Goal: Task Accomplishment & Management: Use online tool/utility

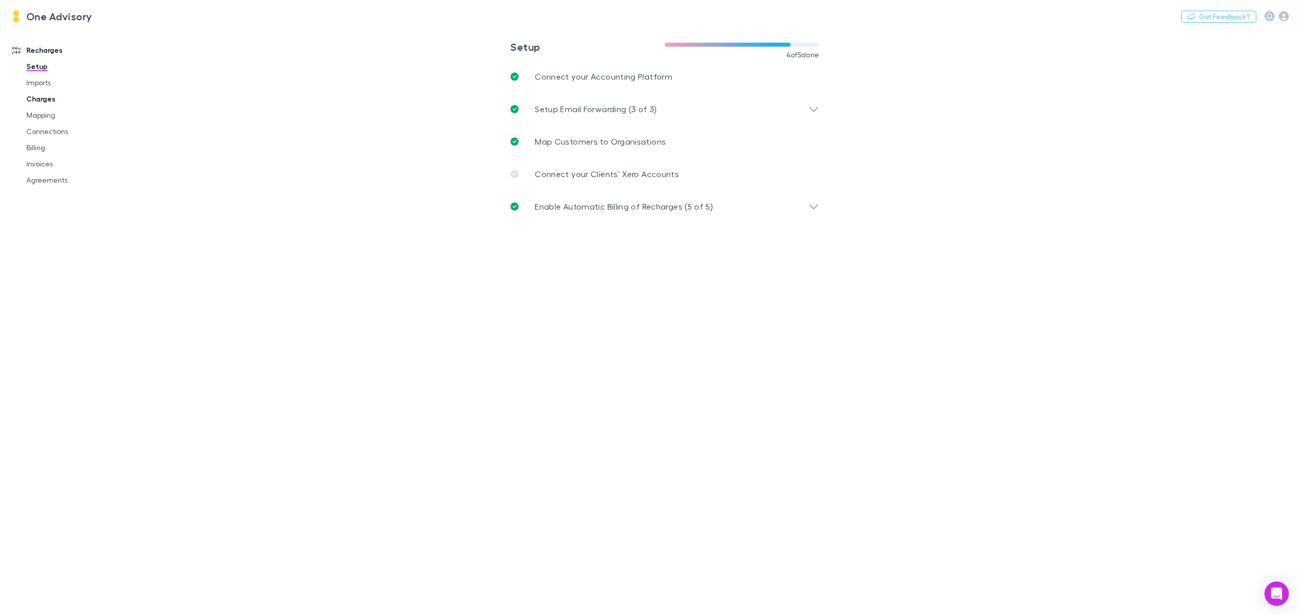
click at [31, 96] on link "Charges" at bounding box center [80, 99] width 128 height 16
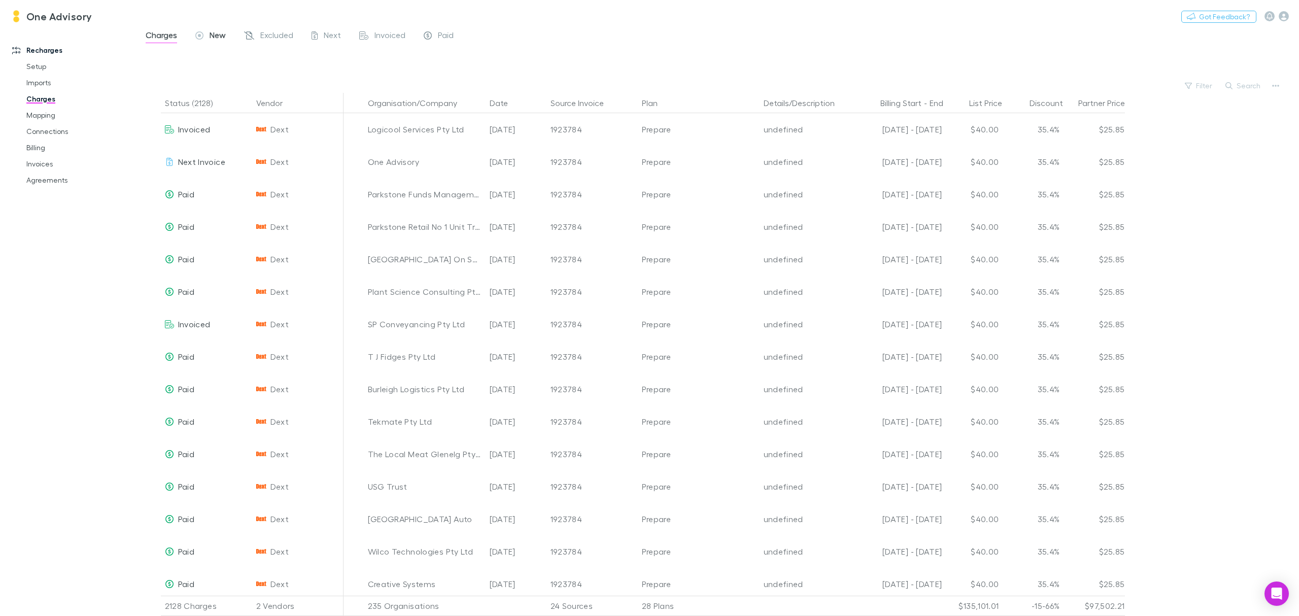
click at [218, 31] on span "New" at bounding box center [218, 36] width 16 height 13
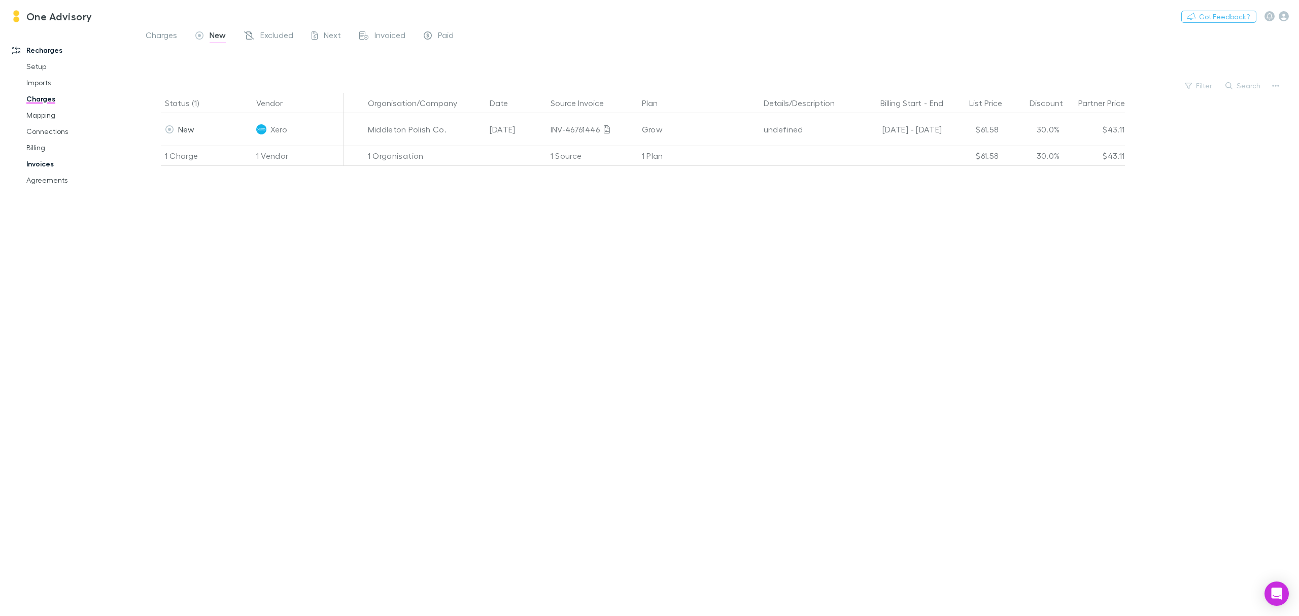
click at [41, 161] on link "Invoices" at bounding box center [80, 164] width 128 height 16
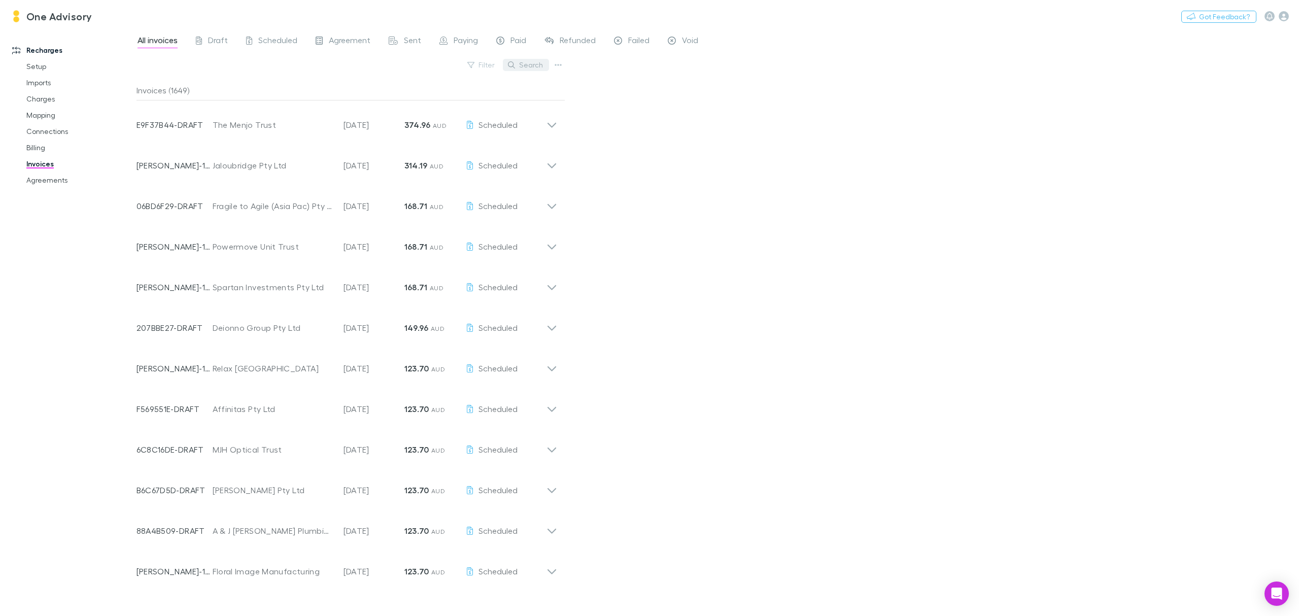
click at [528, 65] on button "Search" at bounding box center [526, 65] width 46 height 12
click at [41, 181] on link "Agreements" at bounding box center [80, 180] width 128 height 16
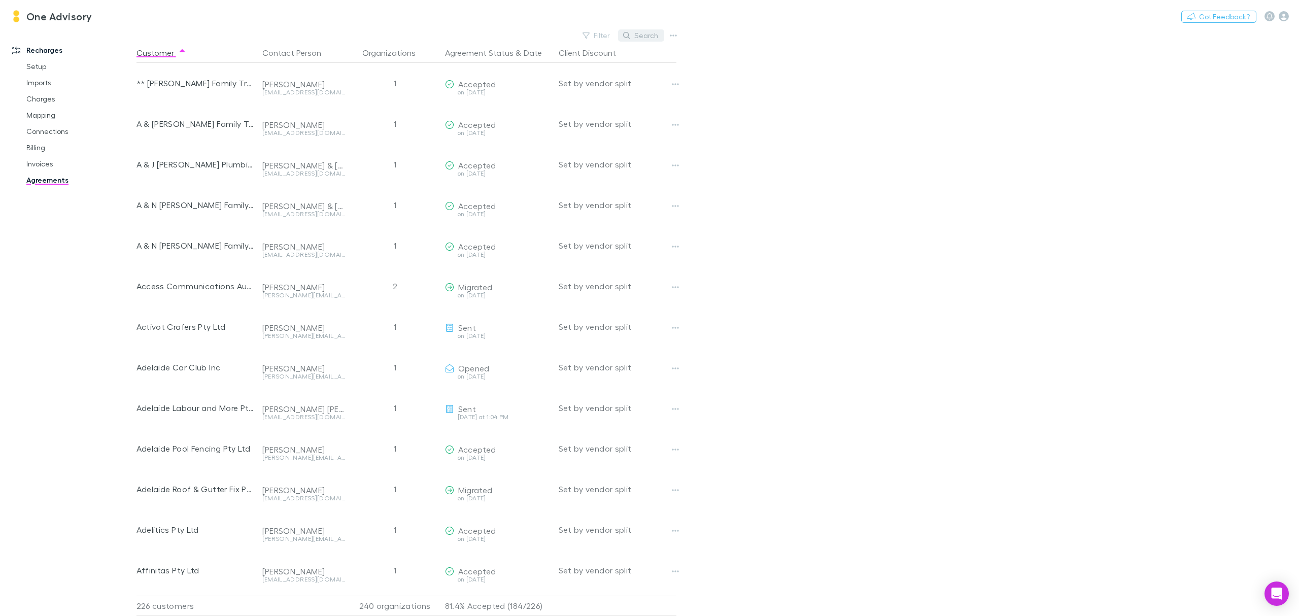
click at [652, 33] on button "Search" at bounding box center [641, 35] width 46 height 12
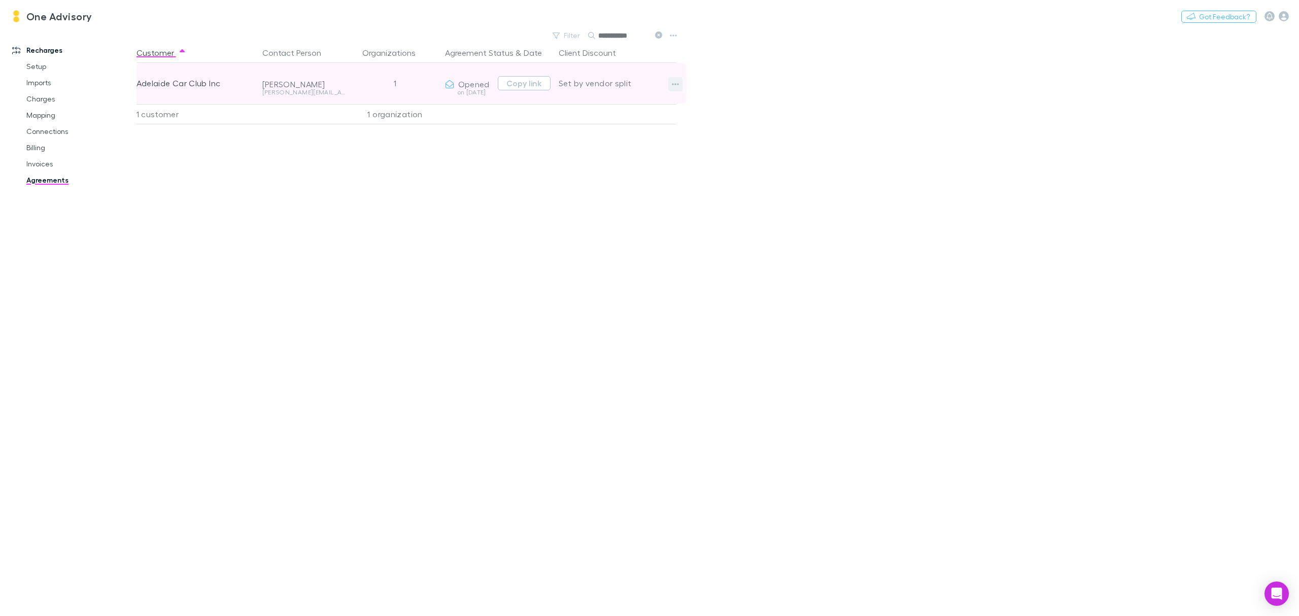
type input "**********"
click at [679, 86] on button "button" at bounding box center [675, 84] width 14 height 14
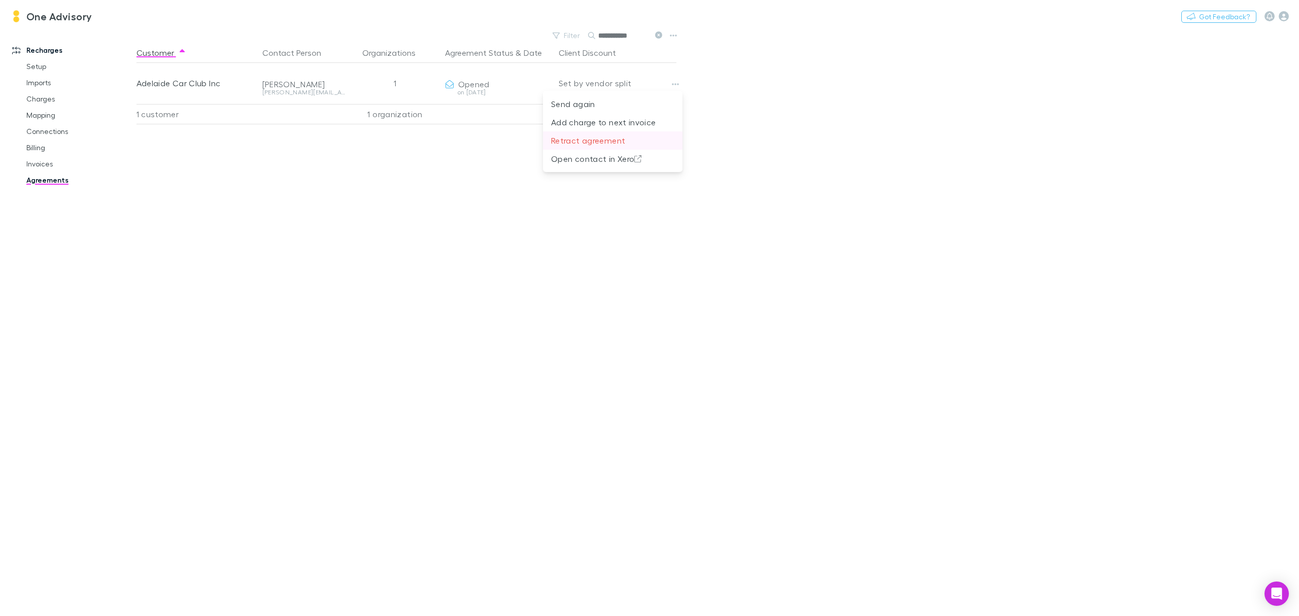
click at [565, 140] on p "Retract agreement" at bounding box center [612, 140] width 123 height 12
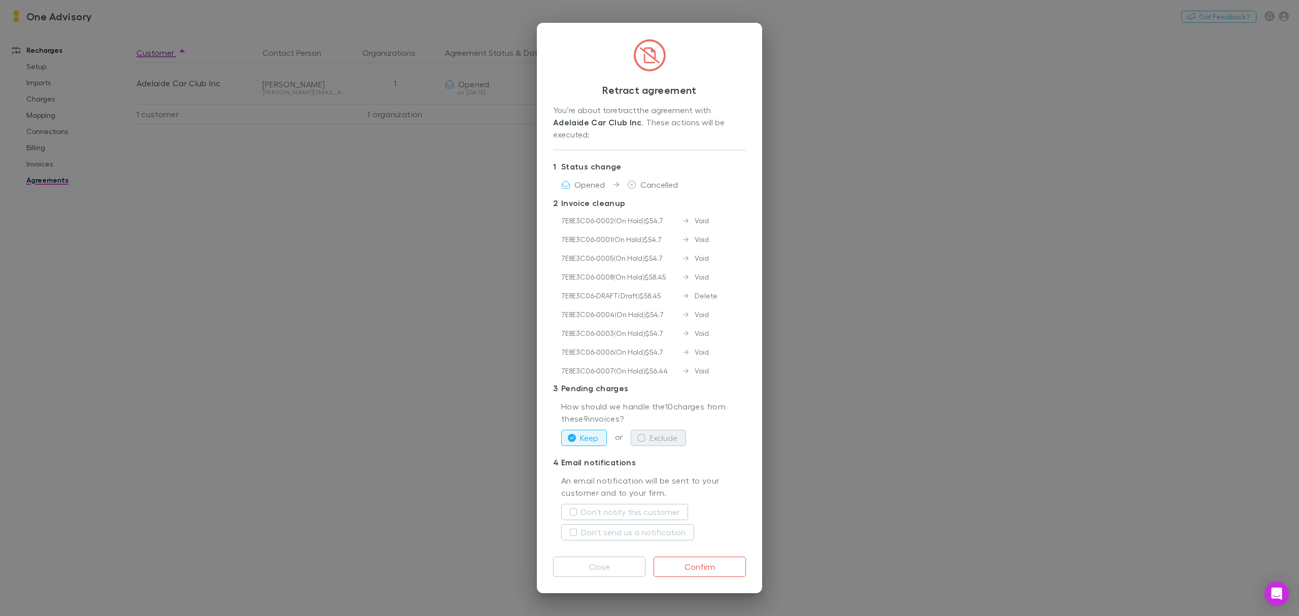
click at [639, 438] on icon "button" at bounding box center [641, 438] width 8 height 8
drag, startPoint x: 590, startPoint y: 569, endPoint x: 616, endPoint y: 583, distance: 29.7
click at [605, 587] on div "Retract agreement You’re about to retract the agreement with Adelaide Car Club …" at bounding box center [649, 308] width 225 height 570
click at [523, 481] on div "Retract agreement You’re about to retract the agreement with Adelaide Car Club …" at bounding box center [649, 308] width 1299 height 616
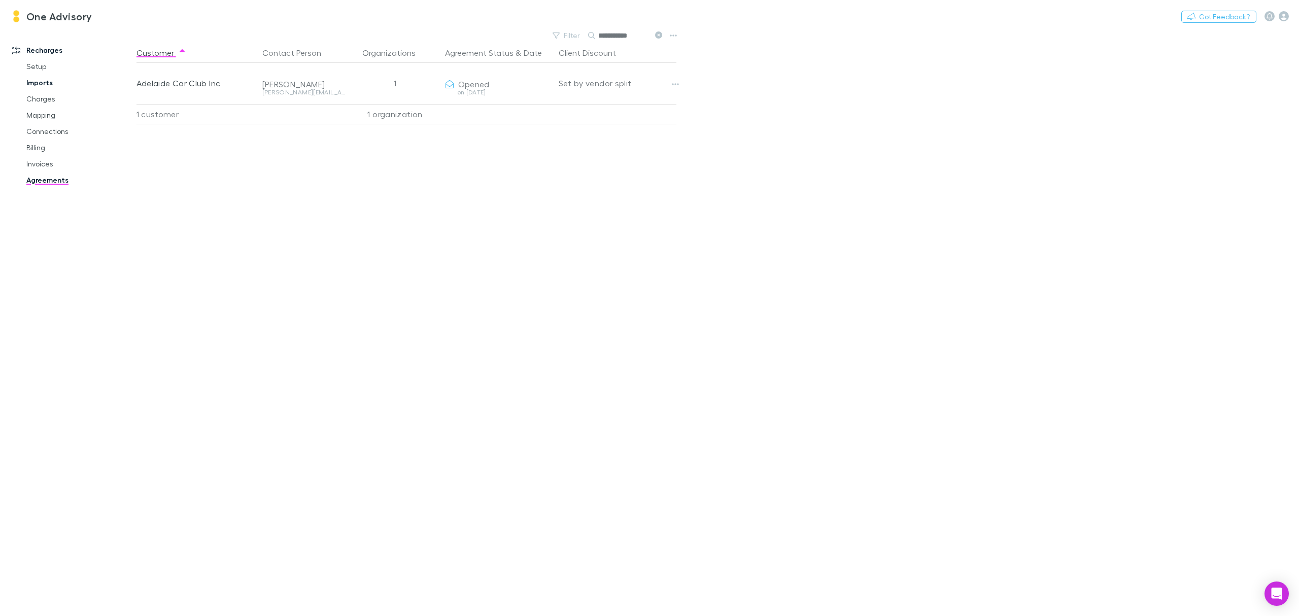
click at [42, 85] on link "Imports" at bounding box center [80, 83] width 128 height 16
click at [463, 113] on button "Upload CSV" at bounding box center [445, 114] width 61 height 16
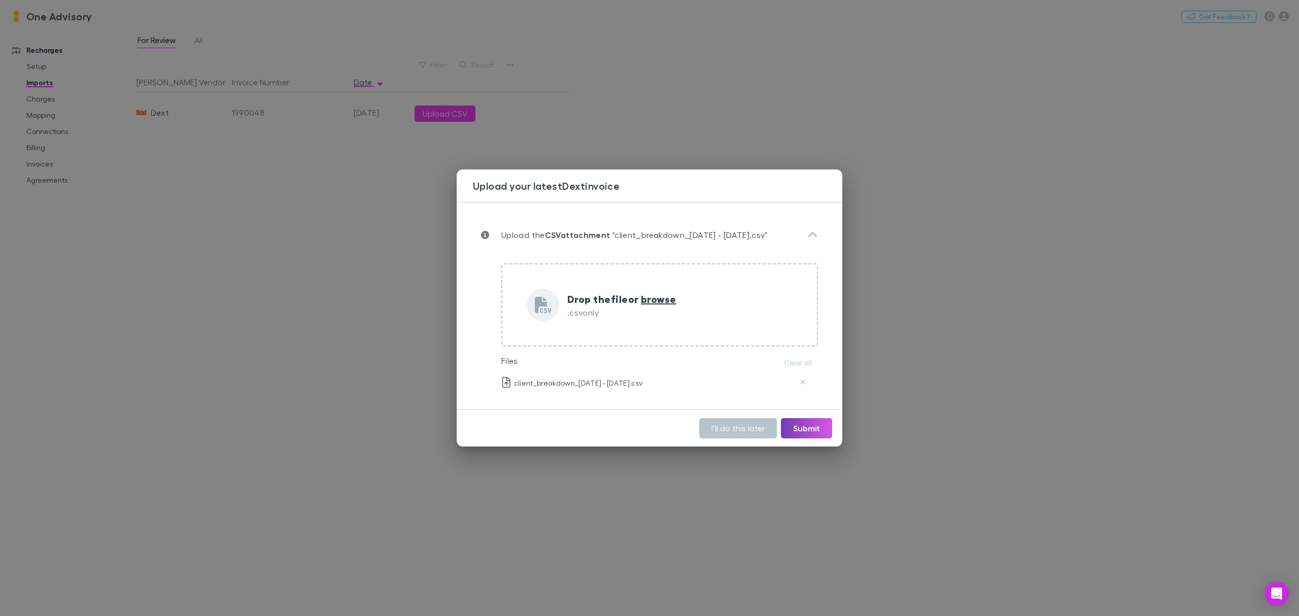
click at [817, 429] on button "Submit" at bounding box center [806, 428] width 51 height 20
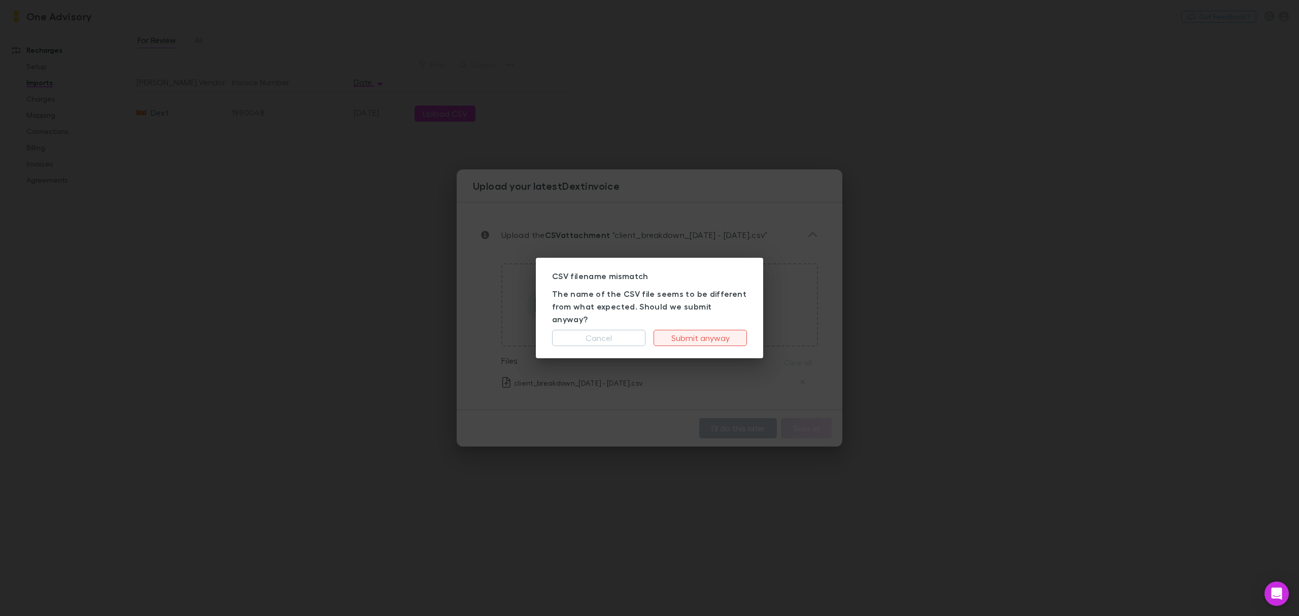
click at [727, 334] on button "Submit anyway" at bounding box center [700, 338] width 93 height 16
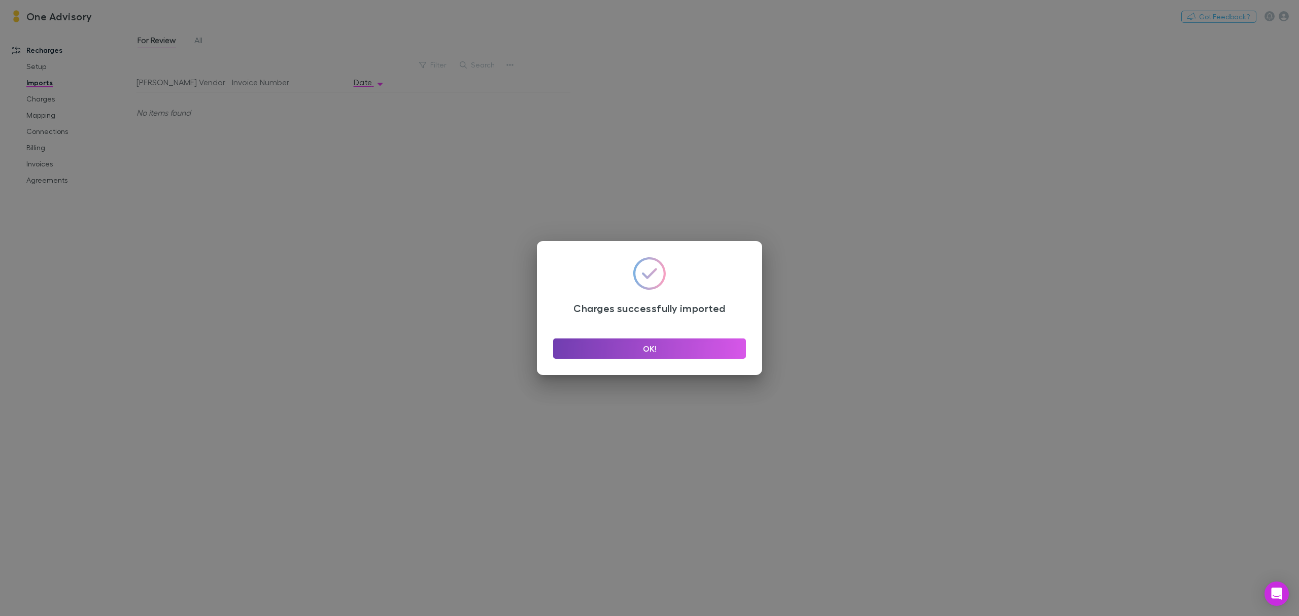
click at [682, 343] on button "OK!" at bounding box center [649, 349] width 193 height 20
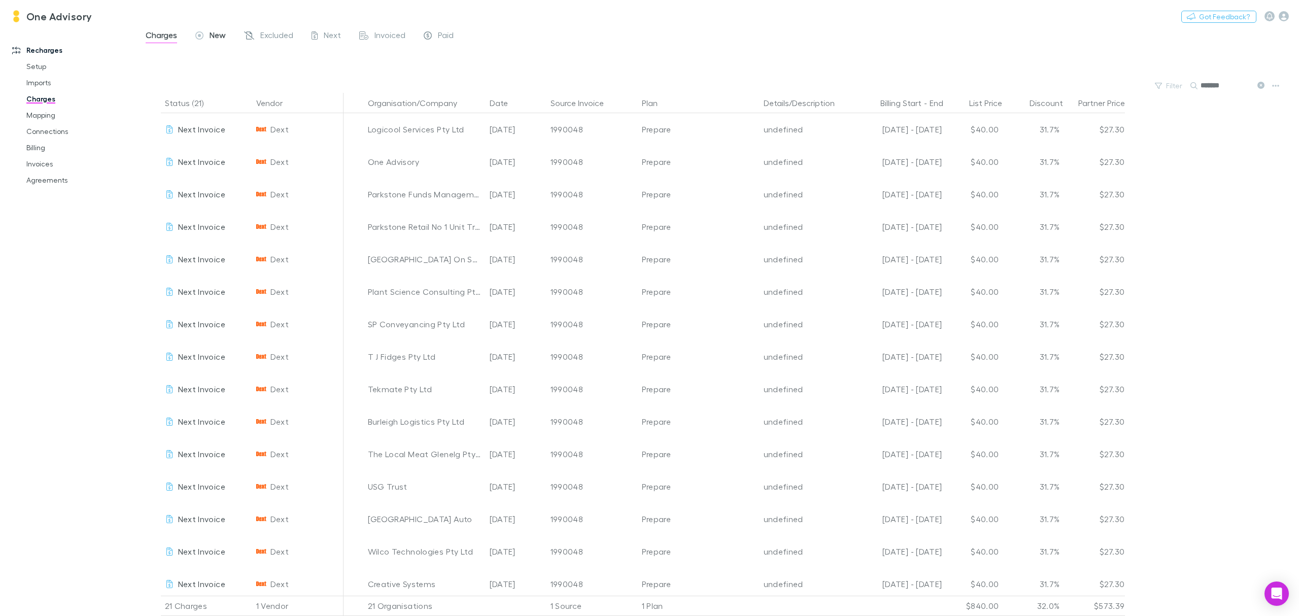
click at [219, 33] on span "New" at bounding box center [218, 36] width 16 height 13
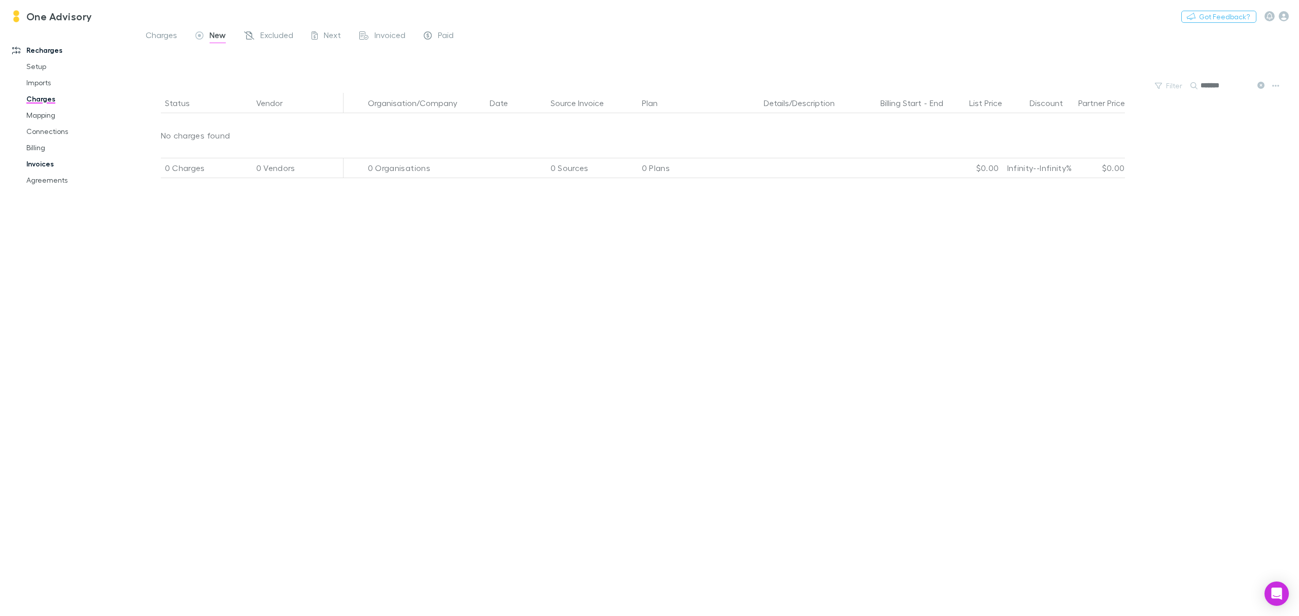
click at [41, 161] on link "Invoices" at bounding box center [80, 164] width 128 height 16
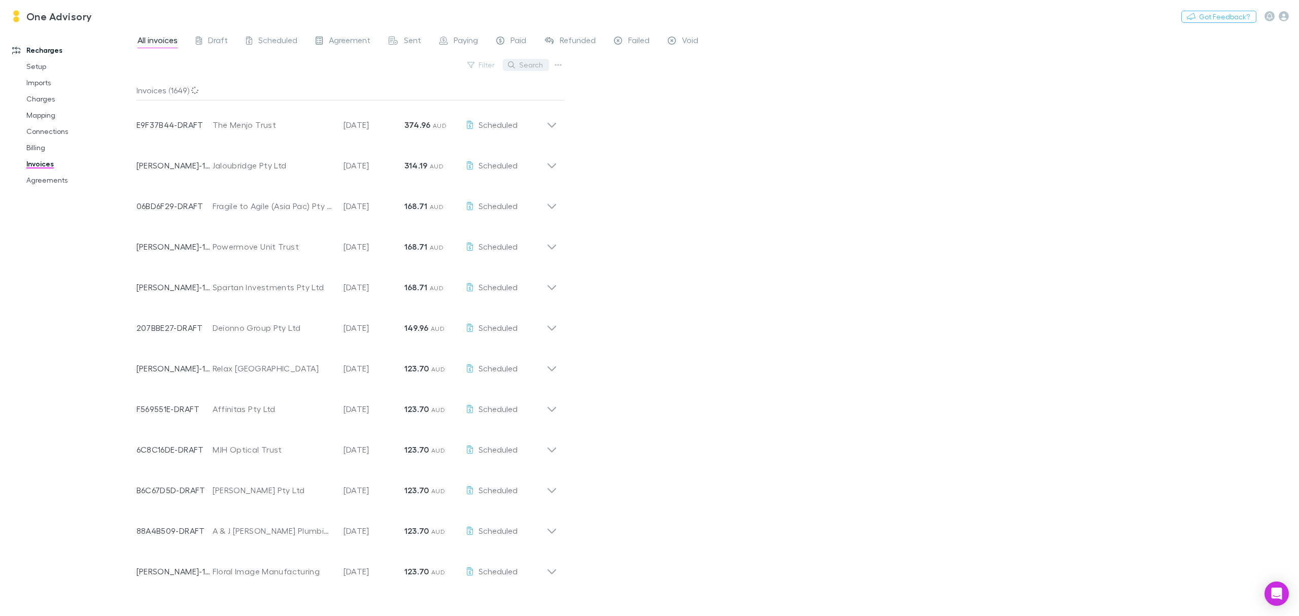
click at [523, 67] on button "Search" at bounding box center [526, 65] width 46 height 12
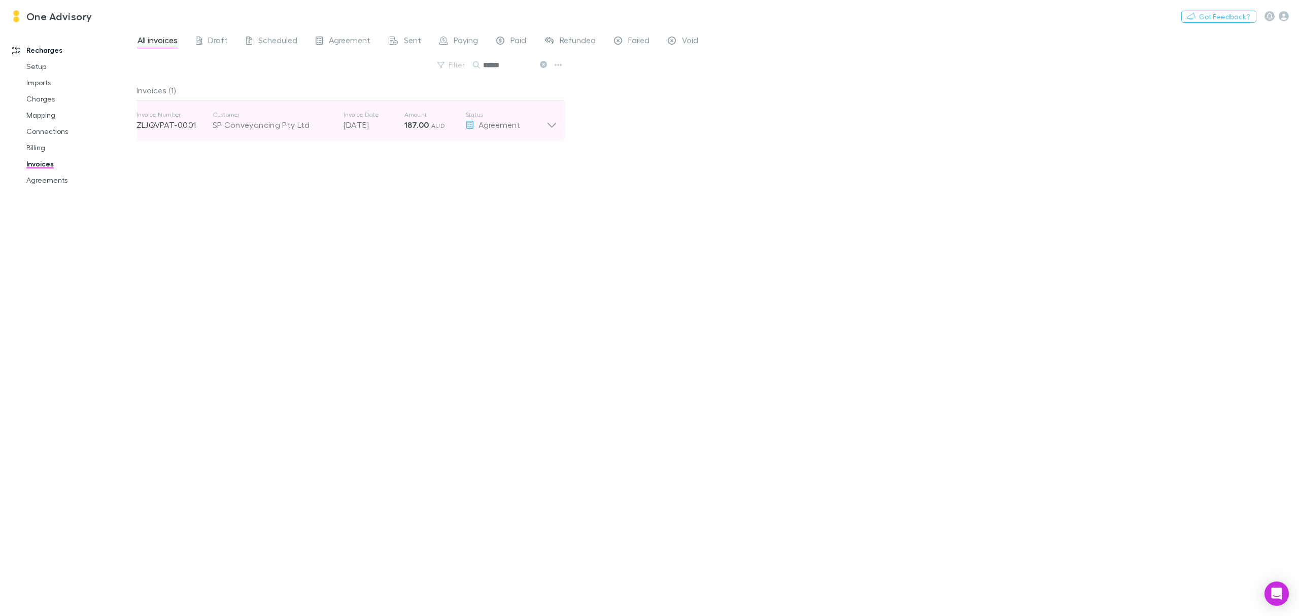
type input "******"
click at [526, 126] on div "Invoice Number ZLJQVPAT-0001 Customer SP Conveyancing Pty Ltd Invoice Date [DAT…" at bounding box center [347, 120] width 421 height 41
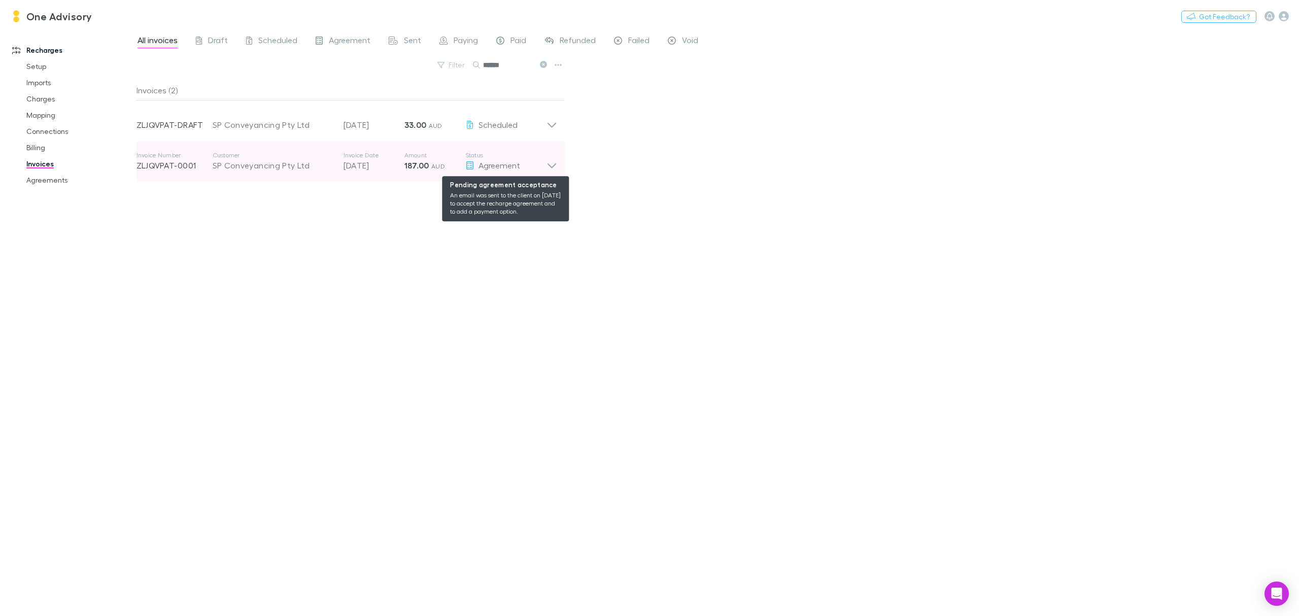
click at [542, 164] on div "Agreement" at bounding box center [505, 165] width 81 height 12
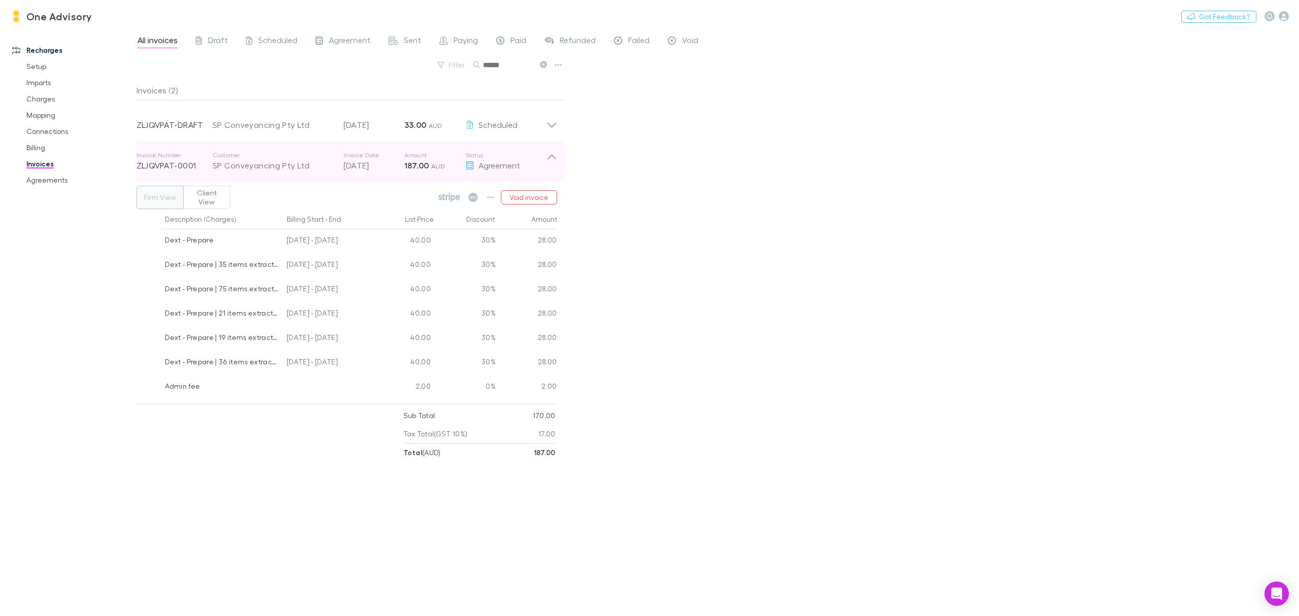
click at [553, 155] on icon at bounding box center [552, 161] width 11 height 20
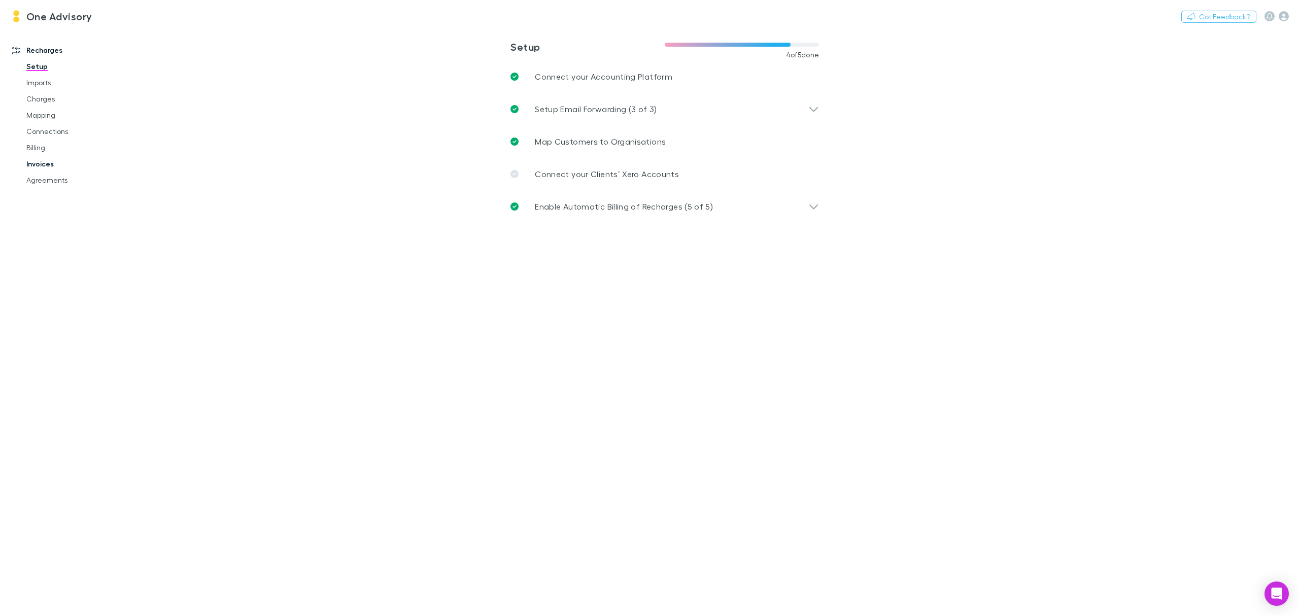
click at [36, 161] on link "Invoices" at bounding box center [80, 164] width 128 height 16
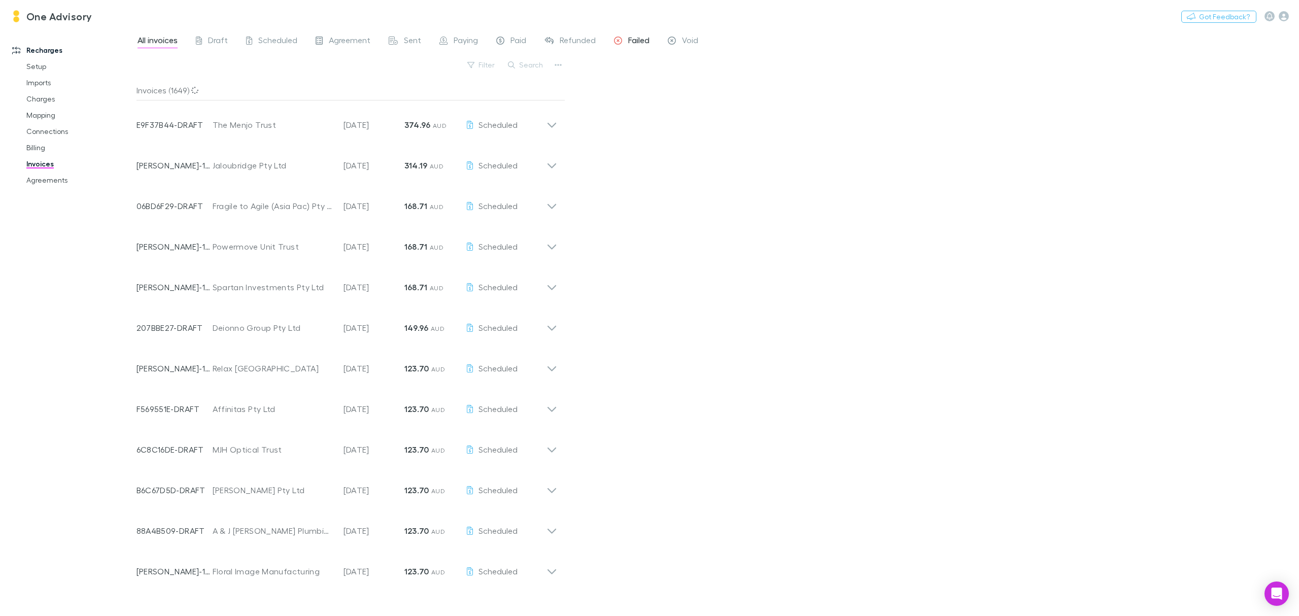
click at [648, 39] on span "Failed" at bounding box center [638, 41] width 21 height 13
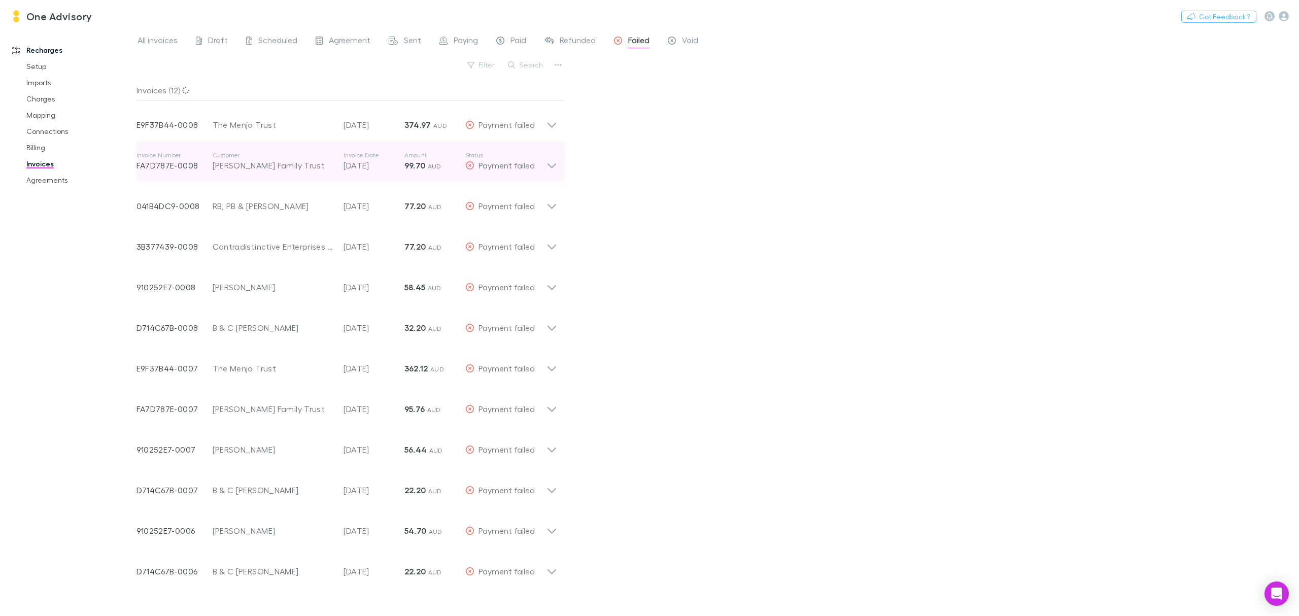
click at [547, 165] on icon at bounding box center [552, 161] width 11 height 20
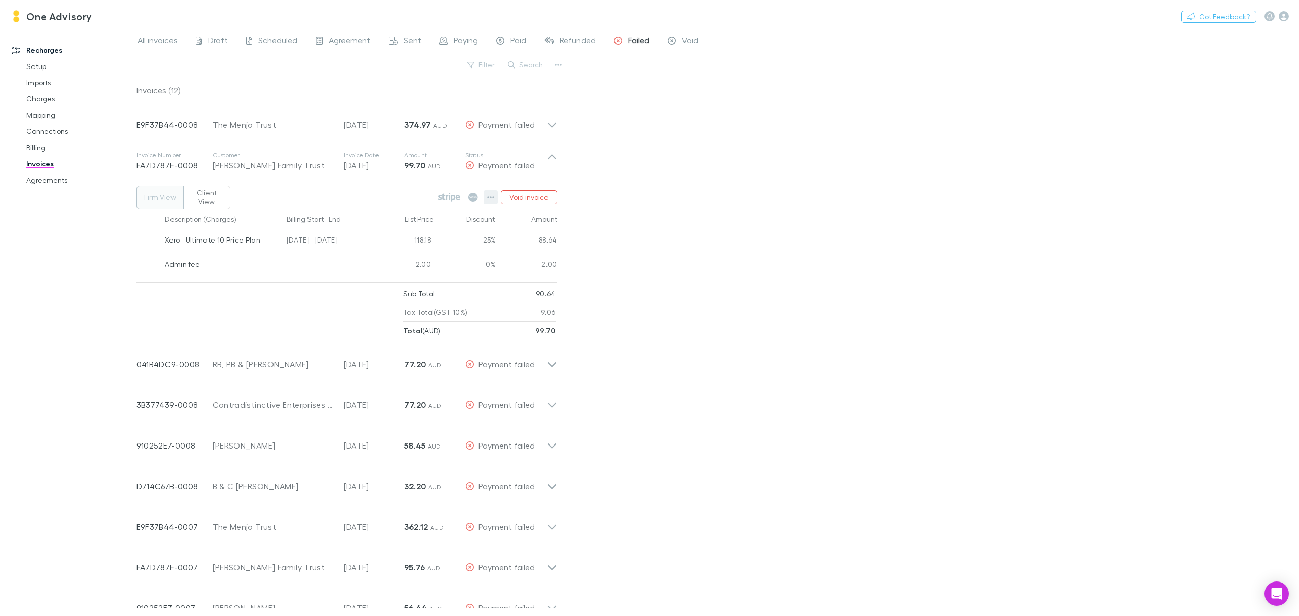
click at [490, 199] on icon "button" at bounding box center [490, 197] width 7 height 8
click at [550, 160] on div at bounding box center [649, 308] width 1299 height 616
click at [550, 156] on icon at bounding box center [551, 156] width 9 height 5
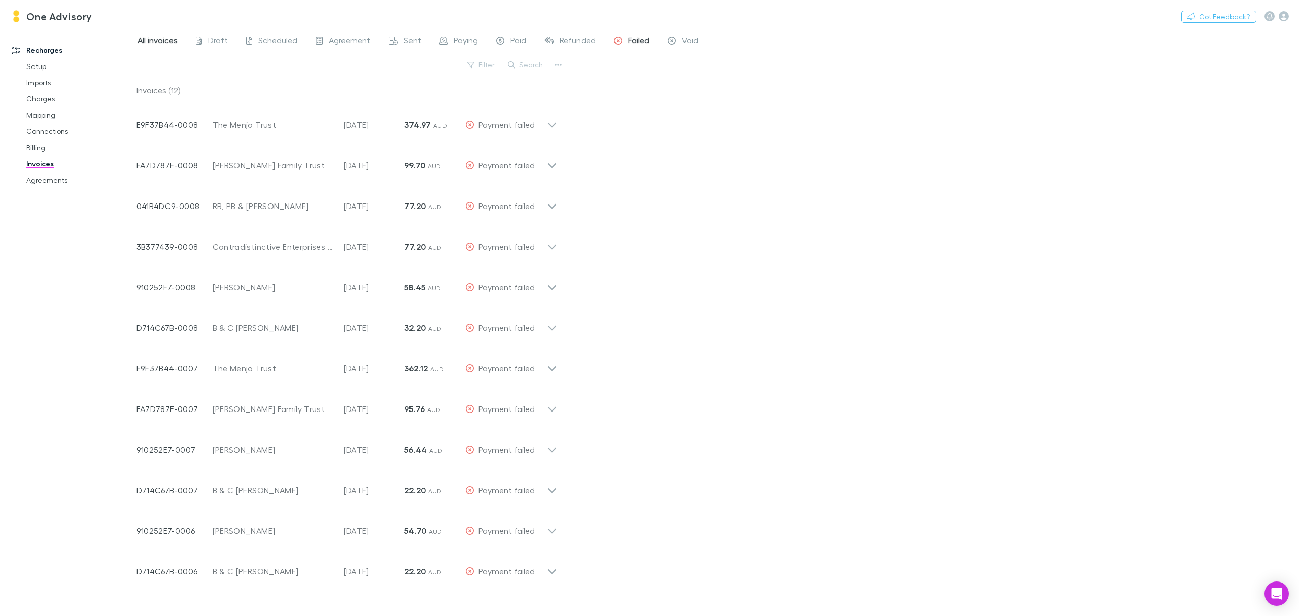
click at [155, 45] on span "All invoices" at bounding box center [158, 41] width 40 height 13
click at [538, 67] on button "Search" at bounding box center [526, 65] width 46 height 12
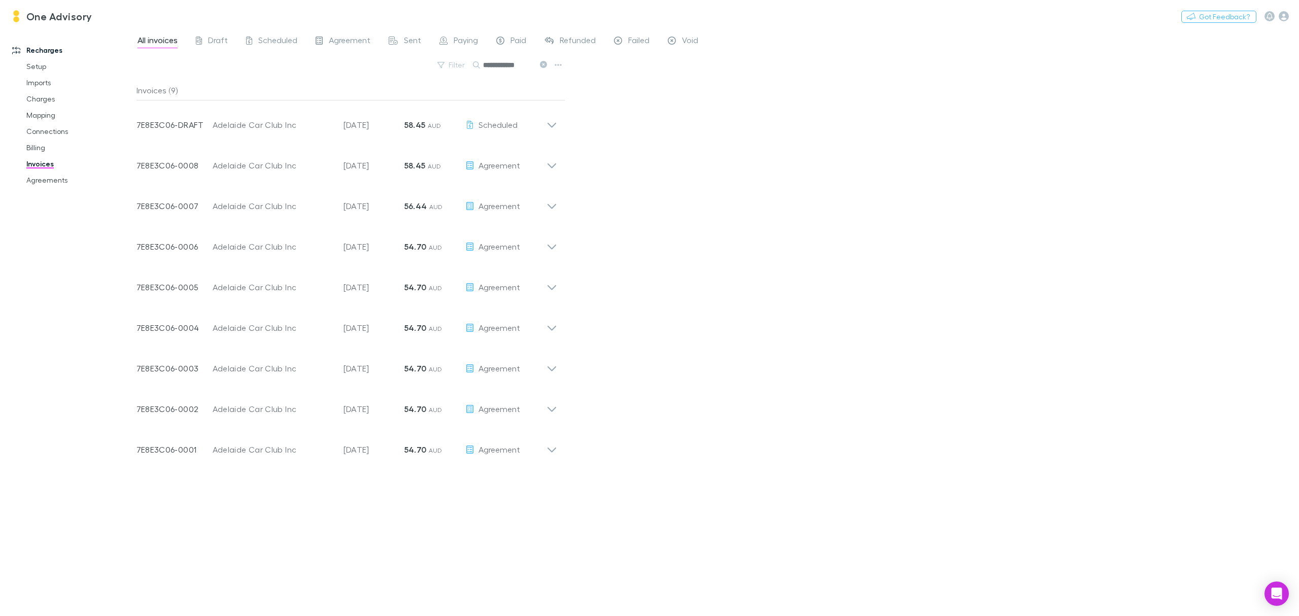
type input "**********"
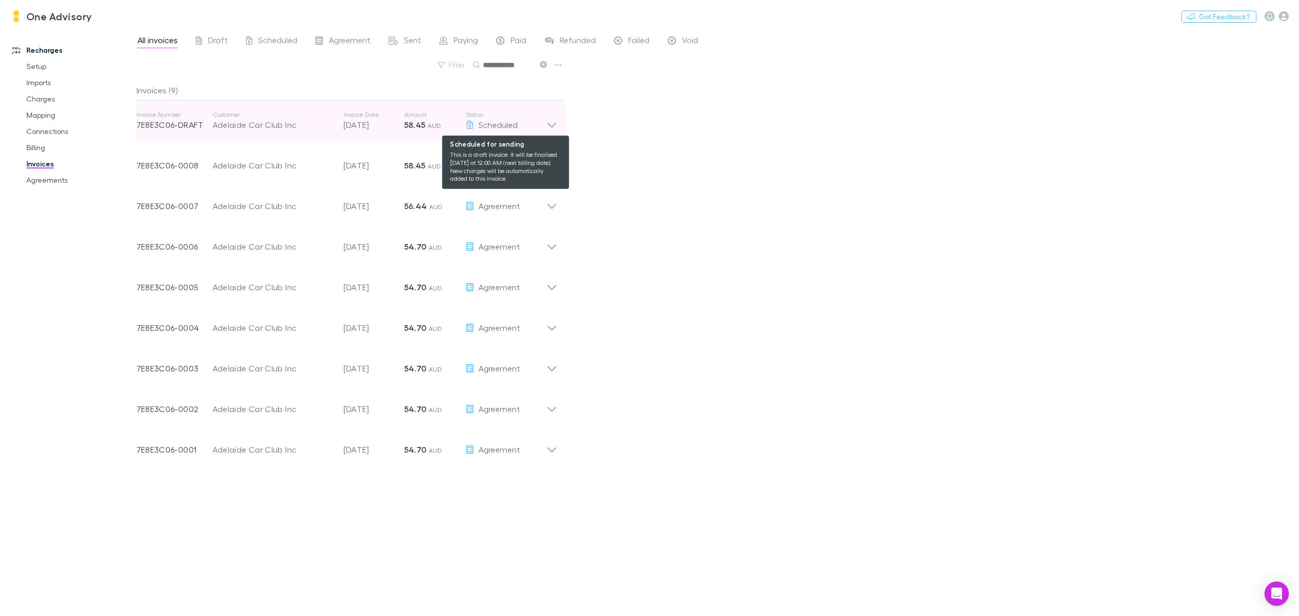
click at [543, 123] on div "Scheduled" at bounding box center [505, 125] width 81 height 12
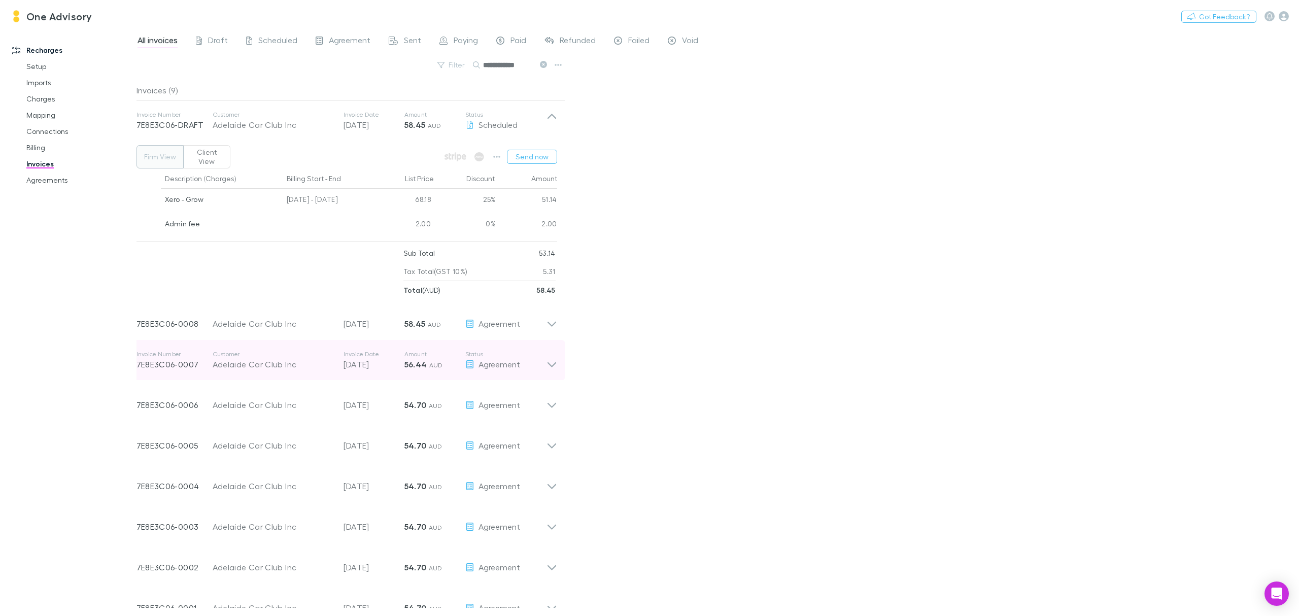
click at [559, 367] on div "Invoice Number 7E8E3C06-0007 Customer Adelaide Car Club Inc Invoice Date 07 Aug…" at bounding box center [346, 360] width 437 height 41
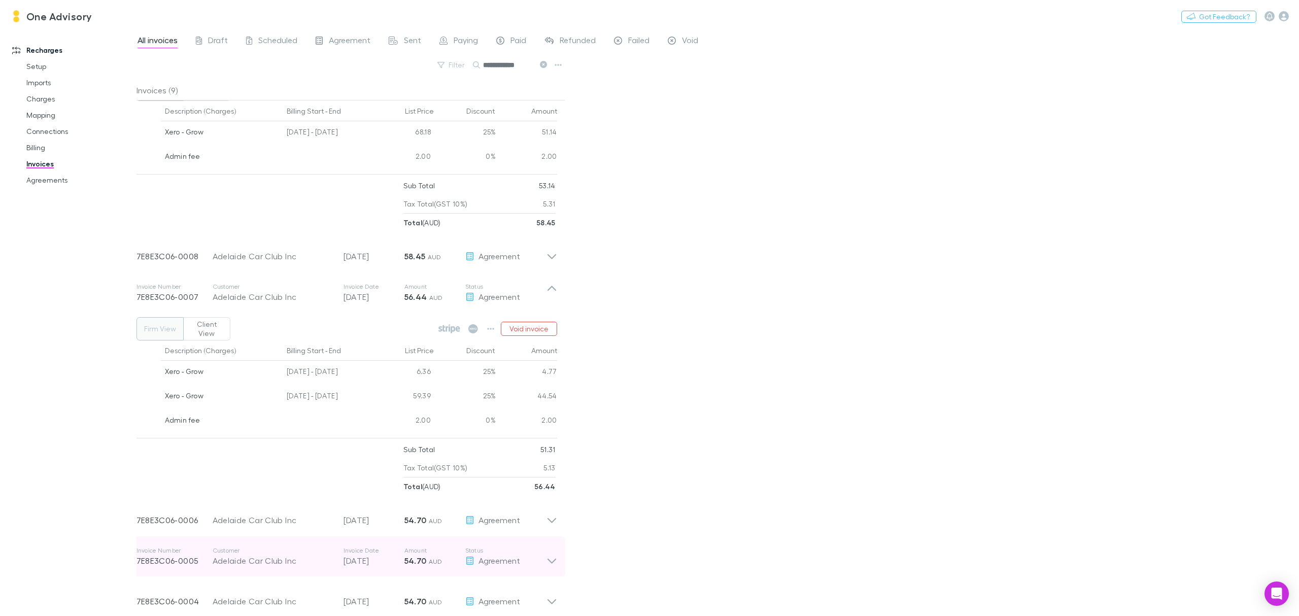
scroll to position [201, 0]
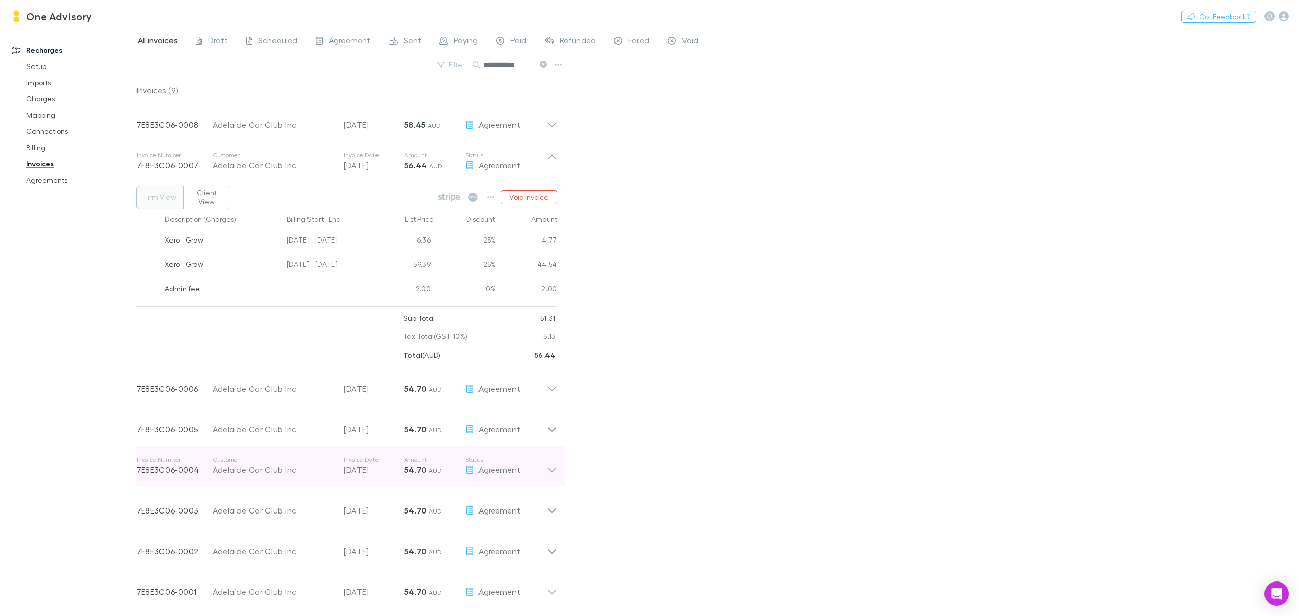
click at [548, 471] on icon at bounding box center [552, 466] width 11 height 20
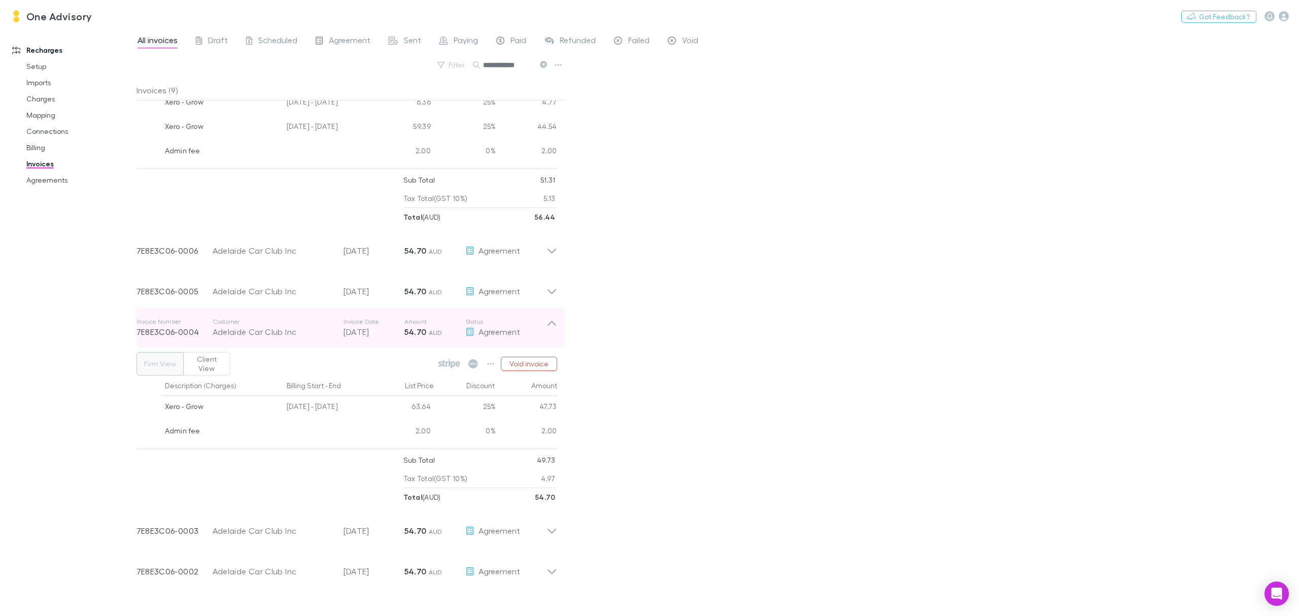
click at [548, 326] on icon at bounding box center [551, 323] width 9 height 5
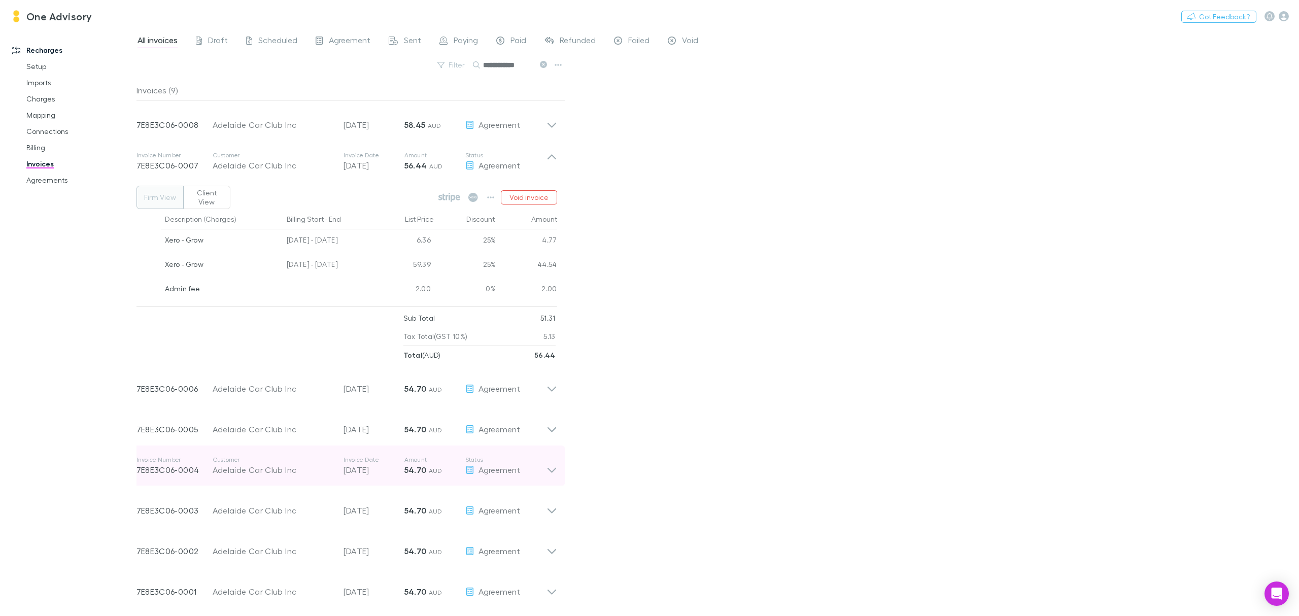
scroll to position [201, 0]
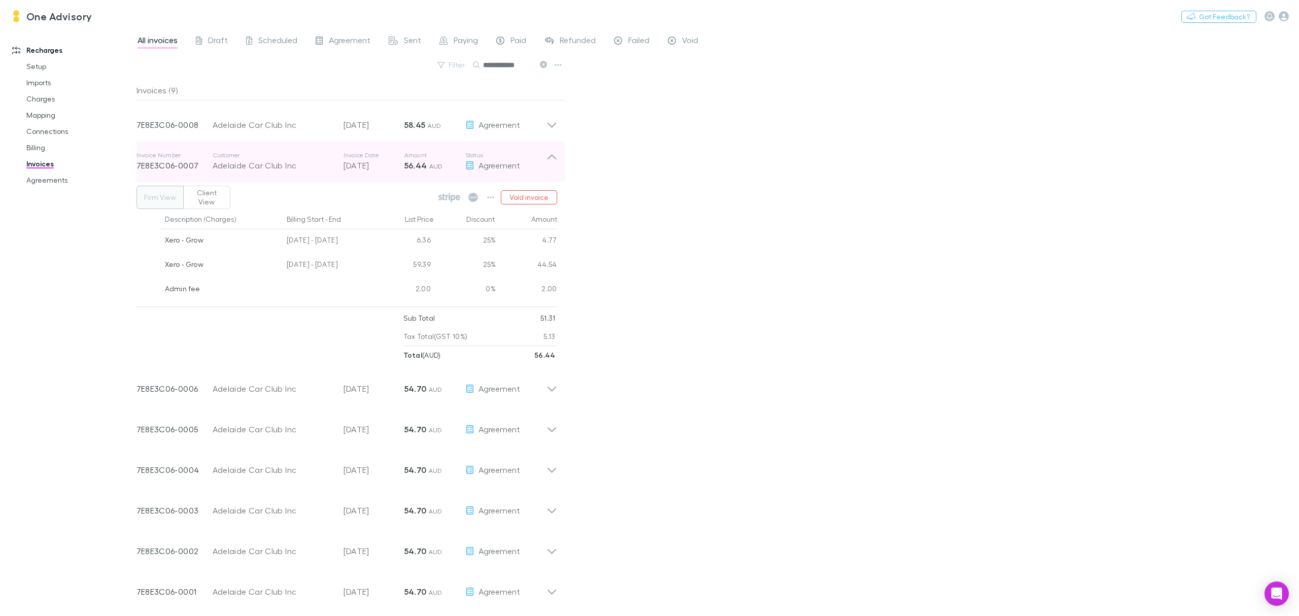
click at [553, 157] on icon at bounding box center [552, 161] width 11 height 20
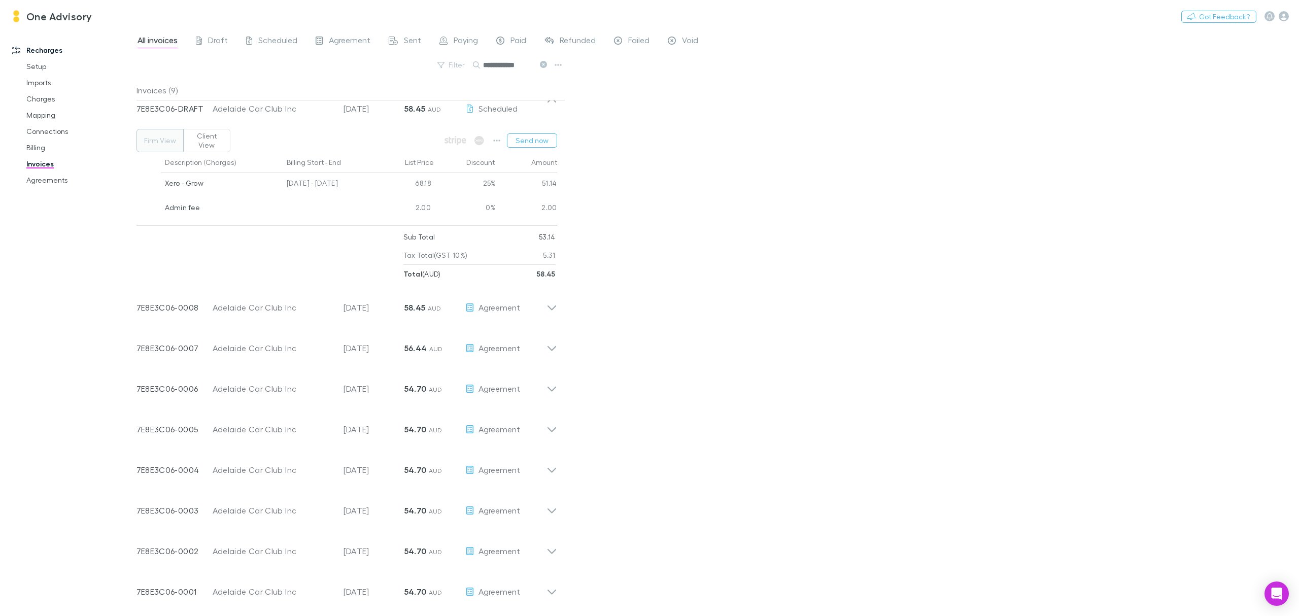
scroll to position [0, 0]
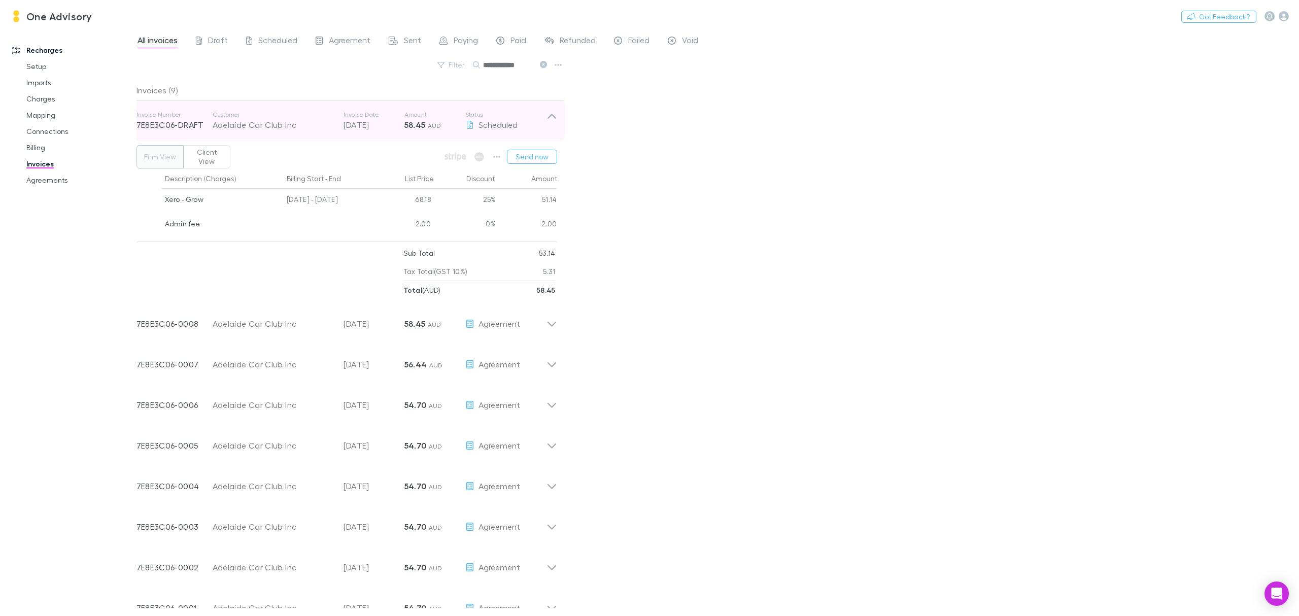
click at [550, 117] on icon at bounding box center [552, 121] width 11 height 20
